Goal: Task Accomplishment & Management: Use online tool/utility

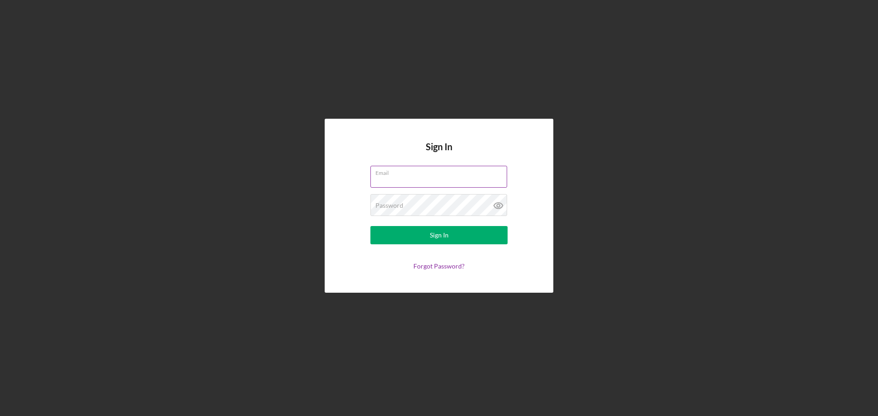
click at [436, 179] on input "Email" at bounding box center [438, 177] width 137 height 22
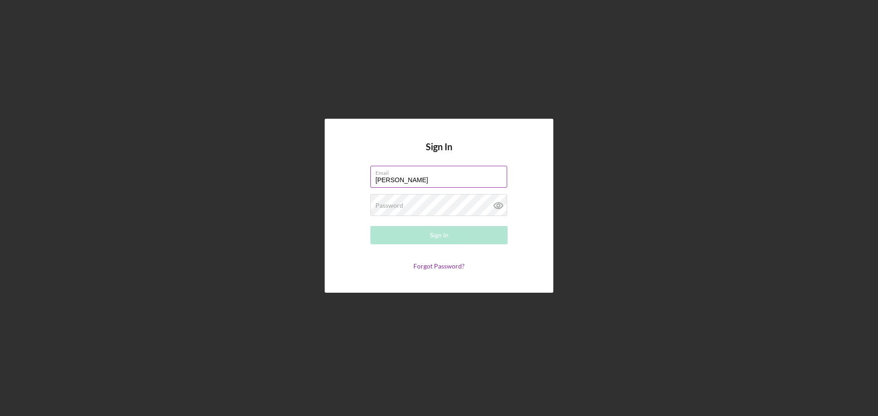
type input "[PERSON_NAME][EMAIL_ADDRESS][DOMAIN_NAME]"
click at [421, 200] on div "Password Required" at bounding box center [438, 205] width 137 height 23
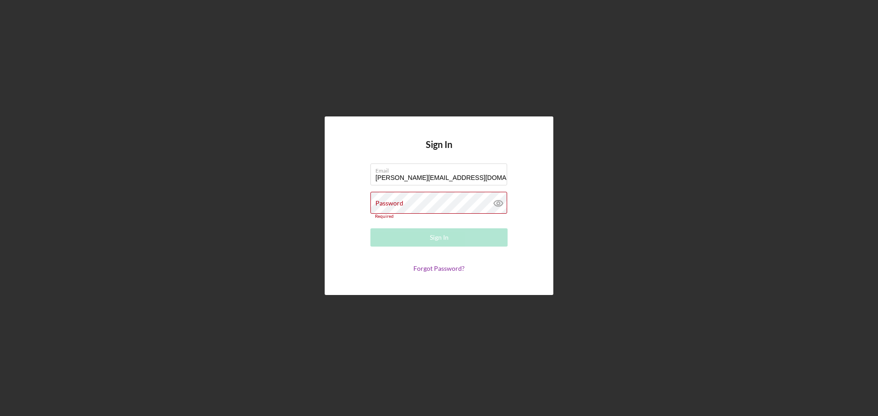
click at [419, 205] on div "Password Required" at bounding box center [438, 205] width 137 height 27
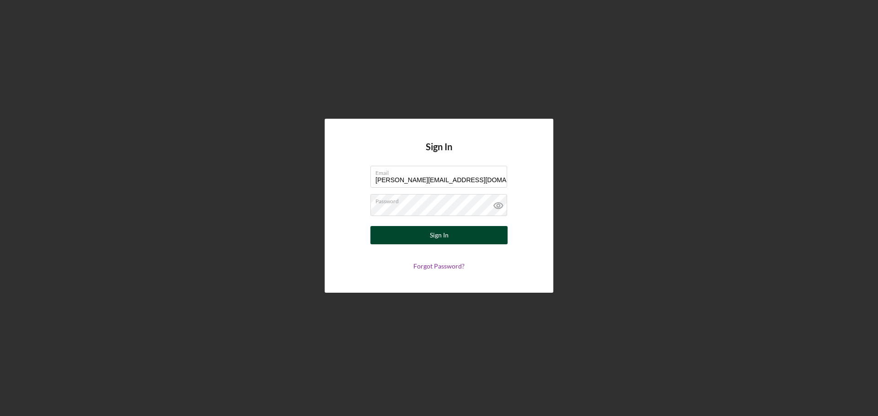
click at [424, 234] on button "Sign In" at bounding box center [438, 235] width 137 height 18
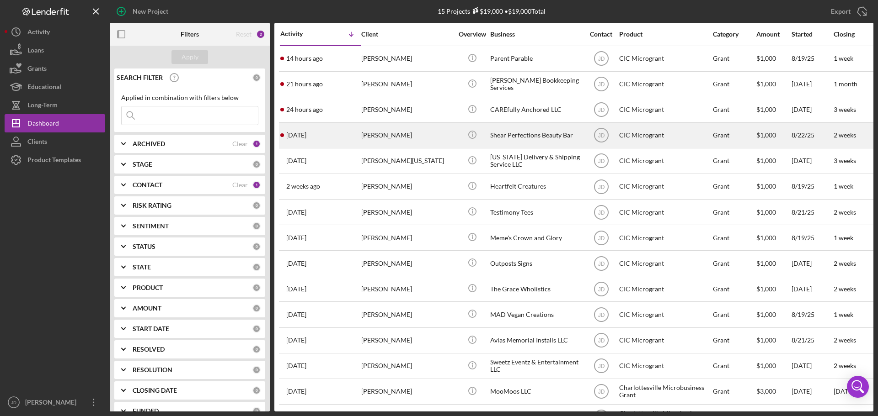
click at [386, 134] on div "[PERSON_NAME]" at bounding box center [406, 135] width 91 height 24
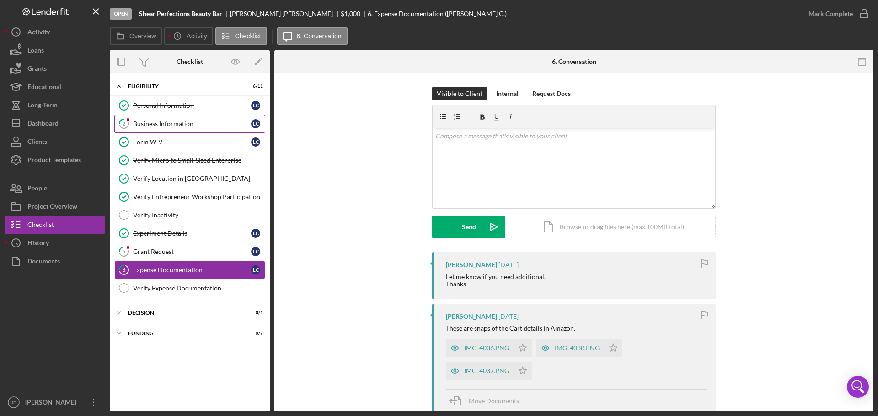
click at [149, 122] on div "Business Information" at bounding box center [192, 123] width 118 height 7
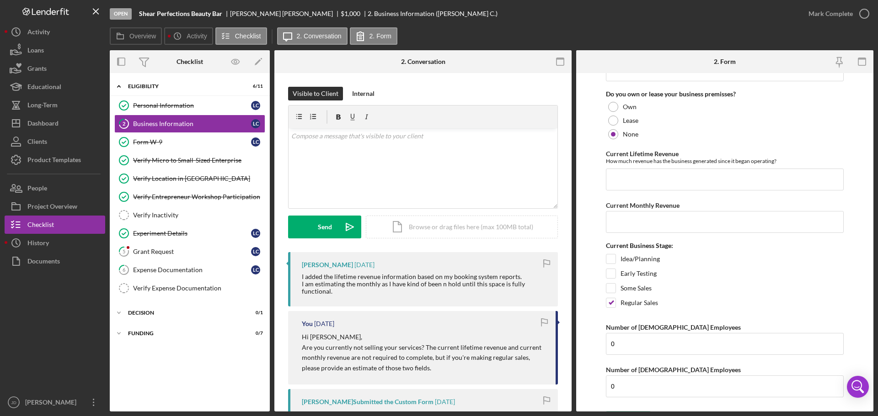
scroll to position [731, 0]
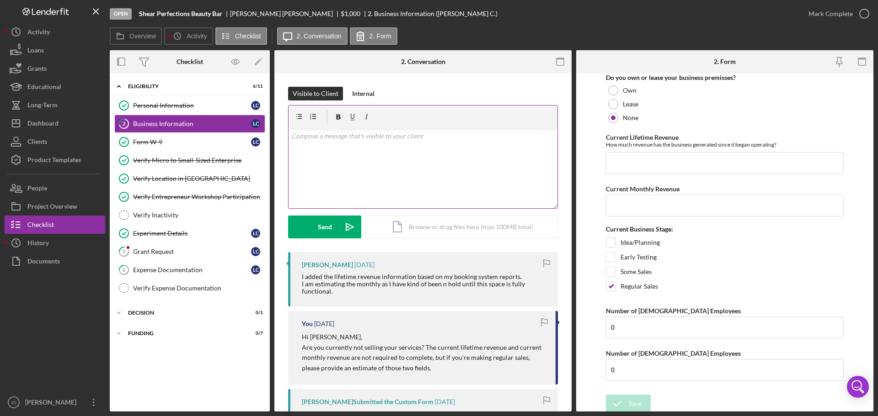
click at [305, 138] on p at bounding box center [423, 136] width 264 height 10
click at [527, 133] on p "The Current Lifetime Revenue and Current Monthly Revenue fields are still blank." at bounding box center [423, 136] width 264 height 10
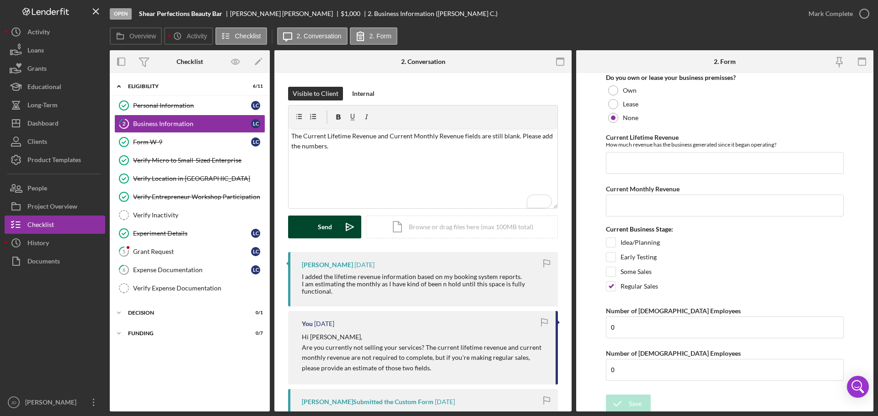
click at [317, 229] on button "Send Icon/icon-invite-send" at bounding box center [324, 227] width 73 height 23
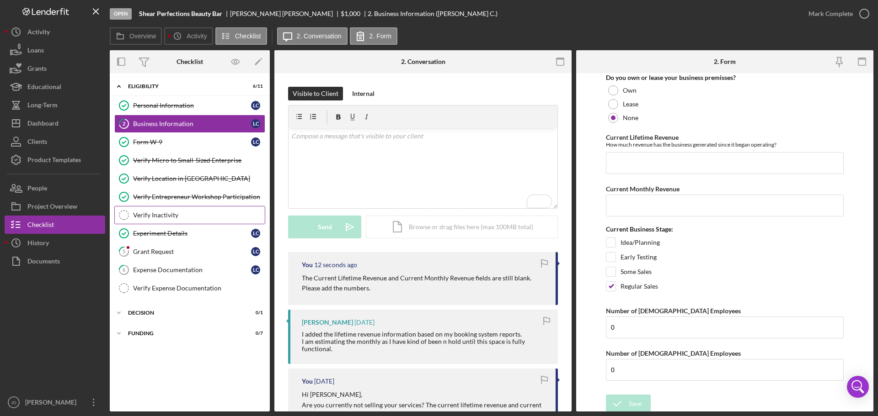
click at [186, 217] on div "Verify Inactivity" at bounding box center [199, 215] width 132 height 7
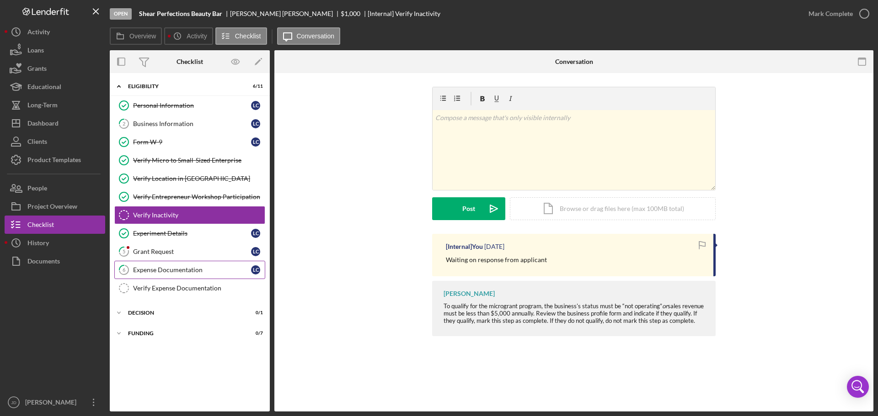
click at [167, 268] on div "Expense Documentation" at bounding box center [192, 269] width 118 height 7
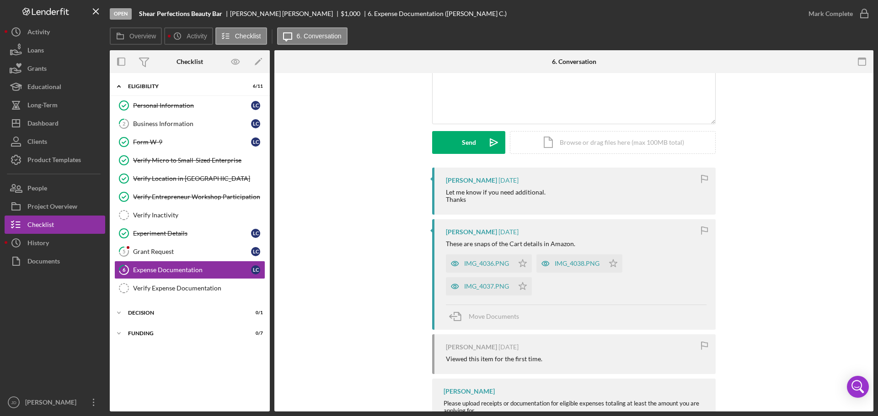
scroll to position [91, 0]
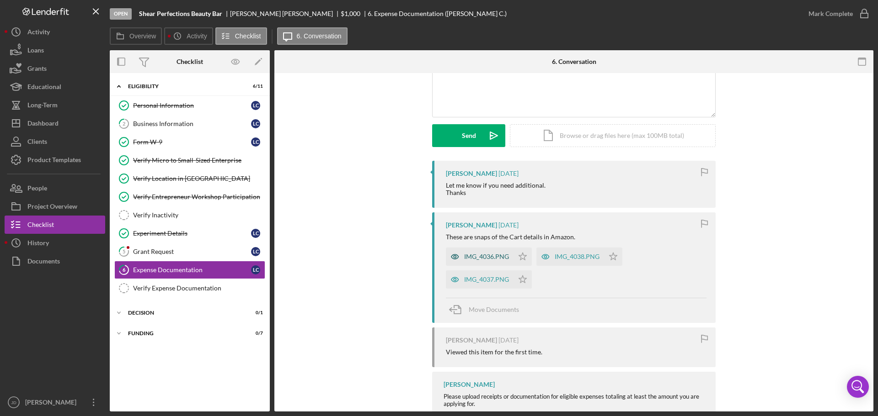
click at [478, 252] on div "IMG_4036.PNG" at bounding box center [480, 257] width 68 height 18
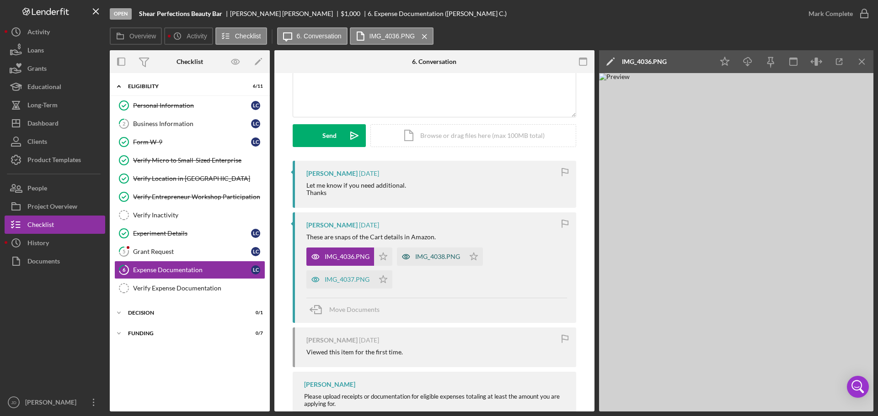
click at [422, 258] on div "IMG_4038.PNG" at bounding box center [437, 256] width 45 height 7
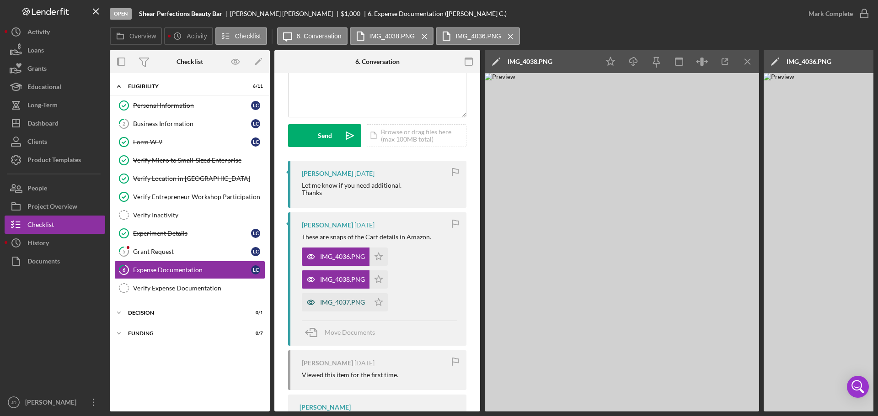
click at [340, 304] on div "IMG_4037.PNG" at bounding box center [342, 302] width 45 height 7
